Goal: Navigation & Orientation: Find specific page/section

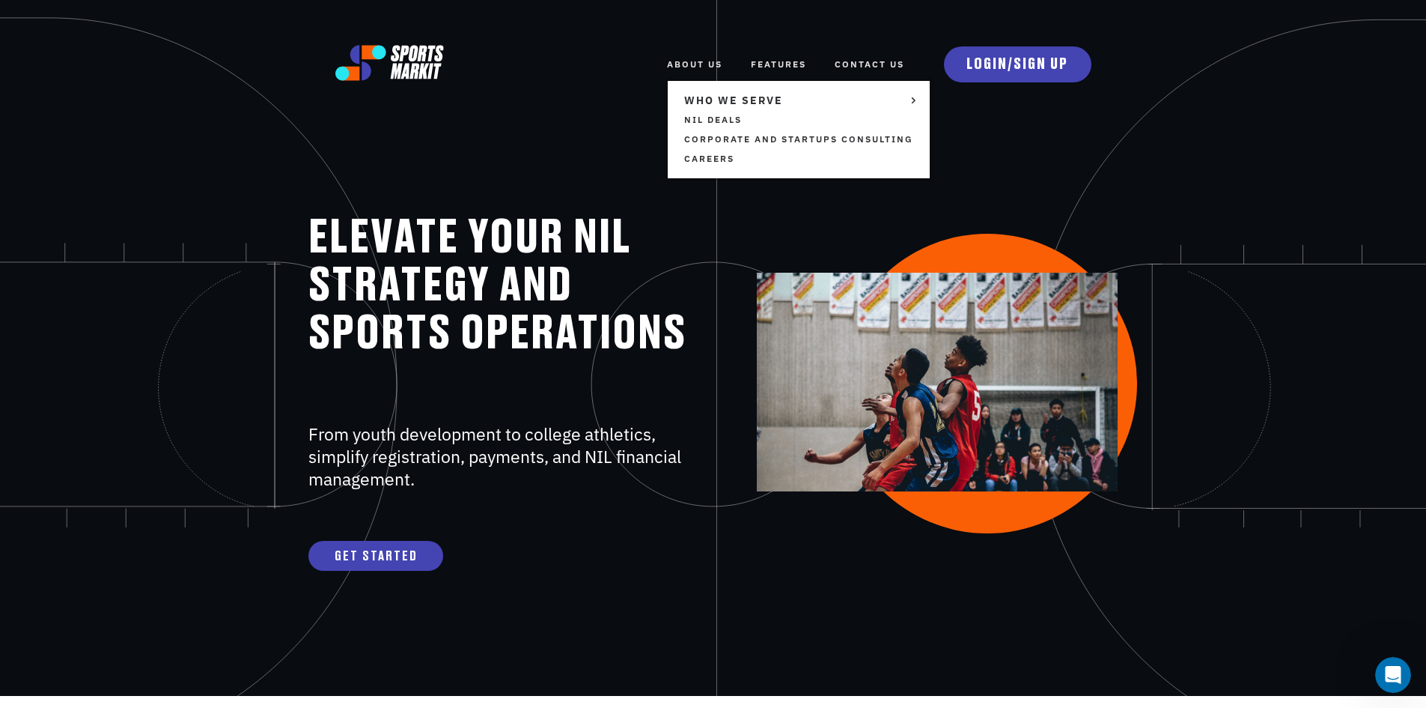
drag, startPoint x: 713, startPoint y: 50, endPoint x: 708, endPoint y: 57, distance: 8.1
click at [713, 50] on link "ABOUT US" at bounding box center [694, 64] width 55 height 33
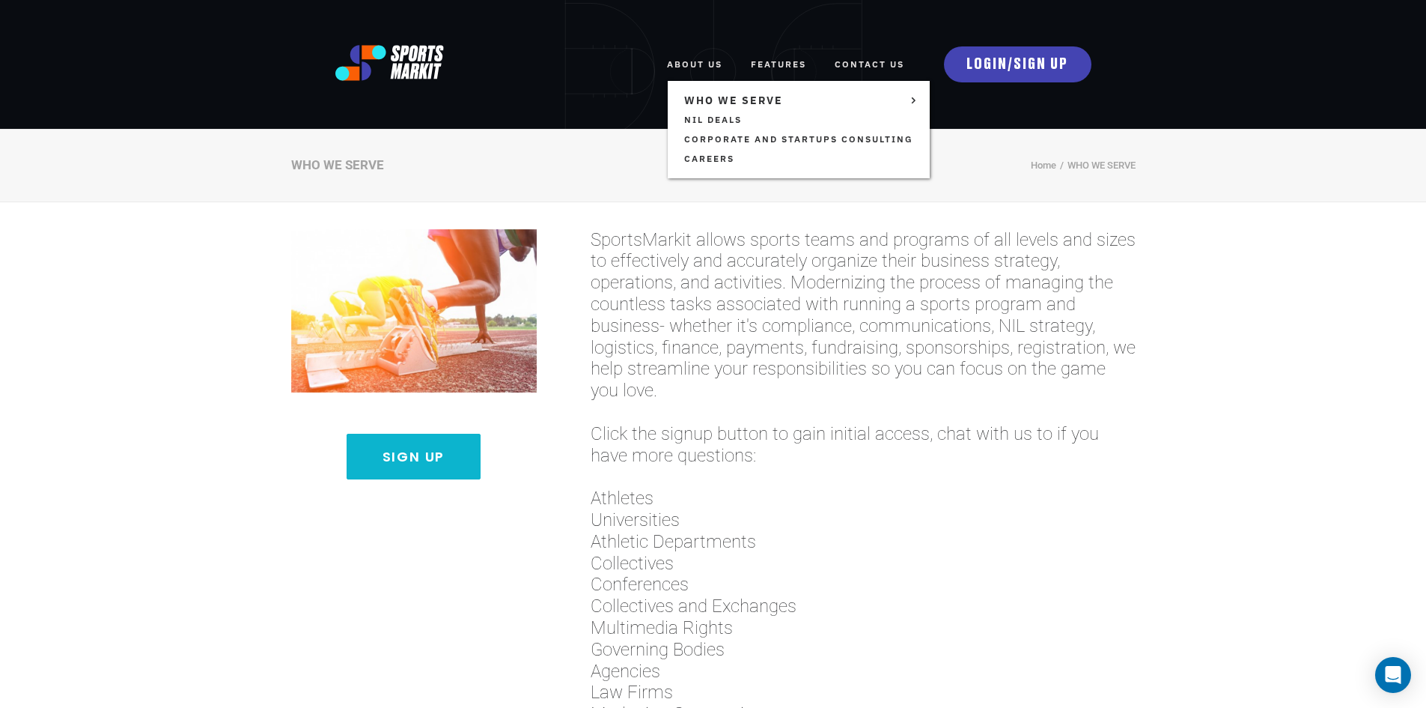
click at [716, 73] on link "ABOUT US" at bounding box center [694, 64] width 55 height 33
click at [945, 103] on link "TEAMS AND ORGANIZATIONS" at bounding box center [1027, 109] width 171 height 19
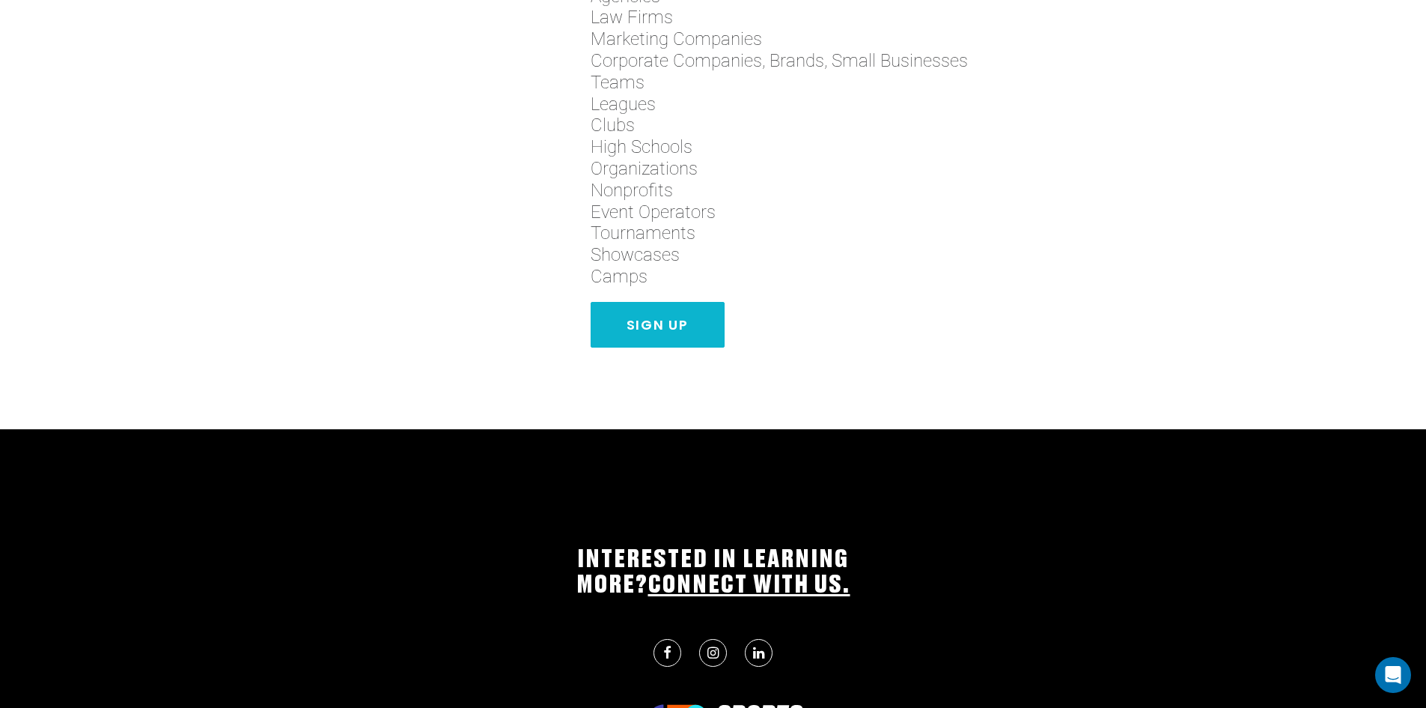
scroll to position [502, 0]
